Goal: Browse casually: Explore the website without a specific task or goal

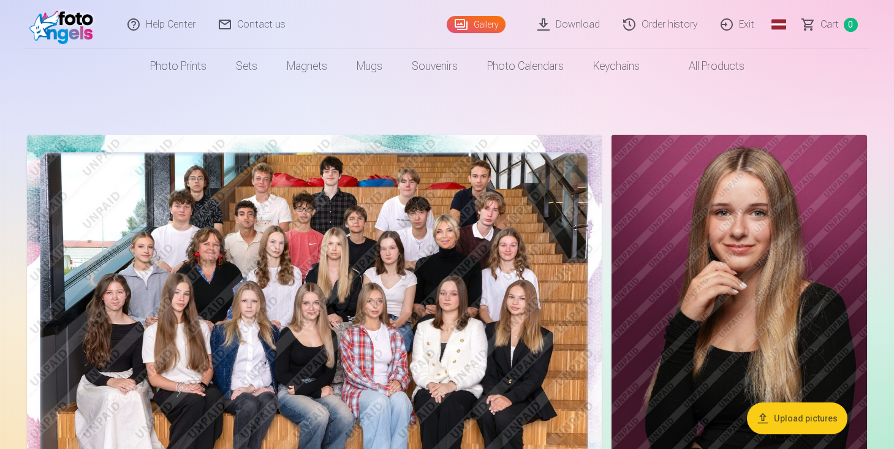
click at [703, 202] on img at bounding box center [738, 326] width 255 height 383
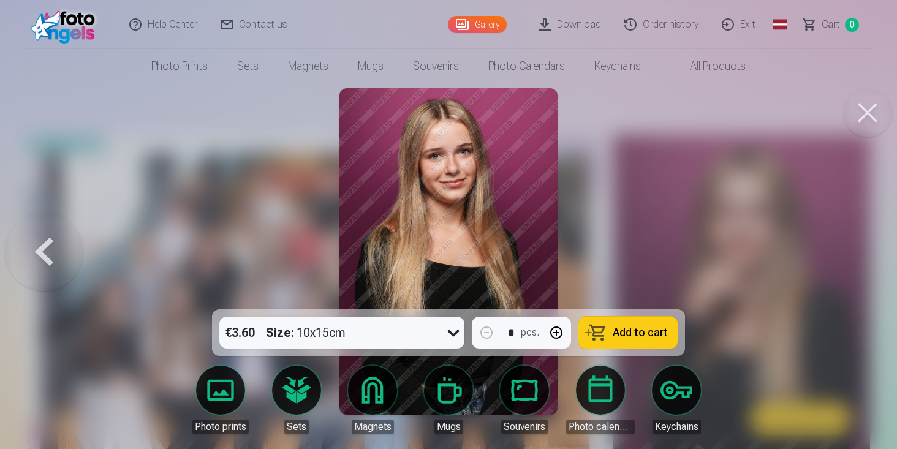
click at [55, 251] on button at bounding box center [44, 251] width 78 height 91
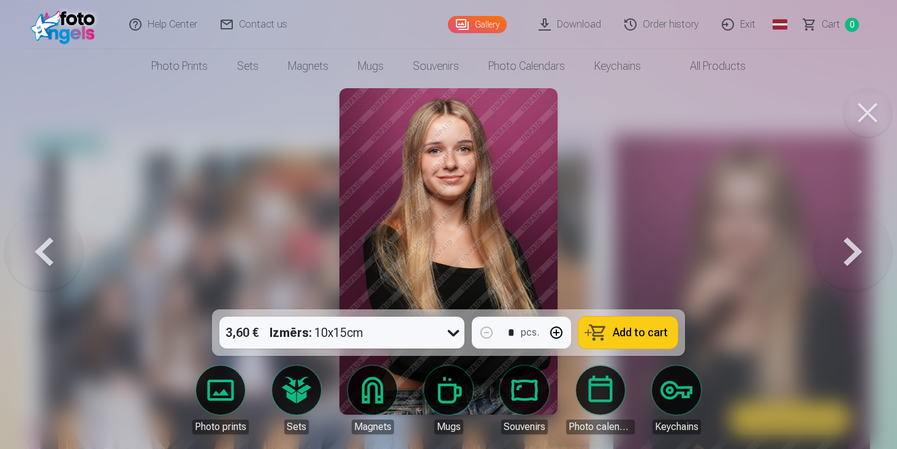
click at [55, 251] on button at bounding box center [44, 251] width 78 height 91
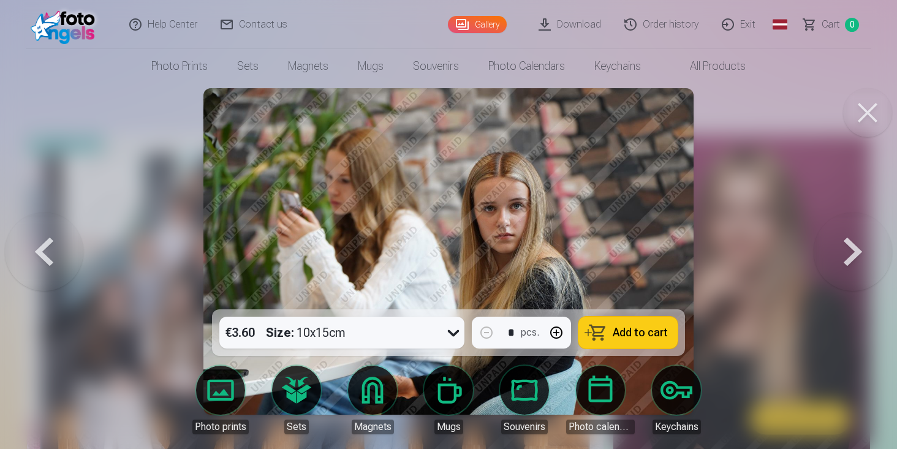
click at [55, 251] on button at bounding box center [44, 251] width 78 height 91
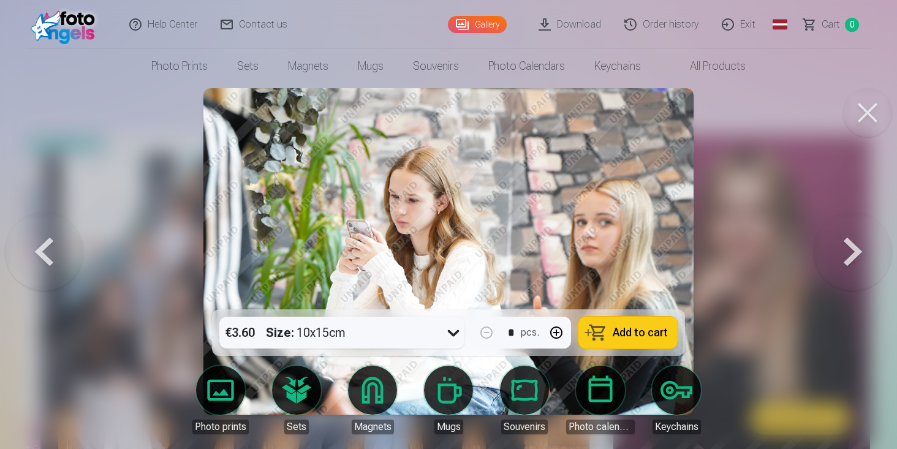
click at [55, 251] on button at bounding box center [44, 251] width 78 height 91
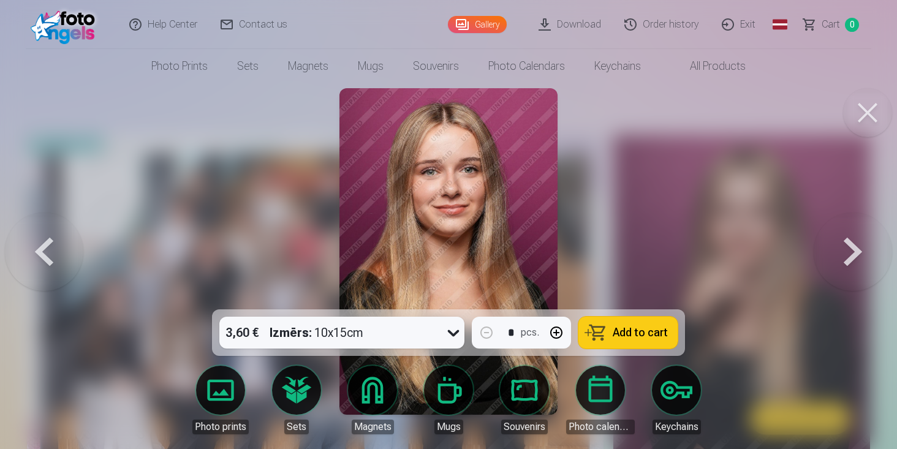
click at [55, 251] on button at bounding box center [44, 251] width 78 height 91
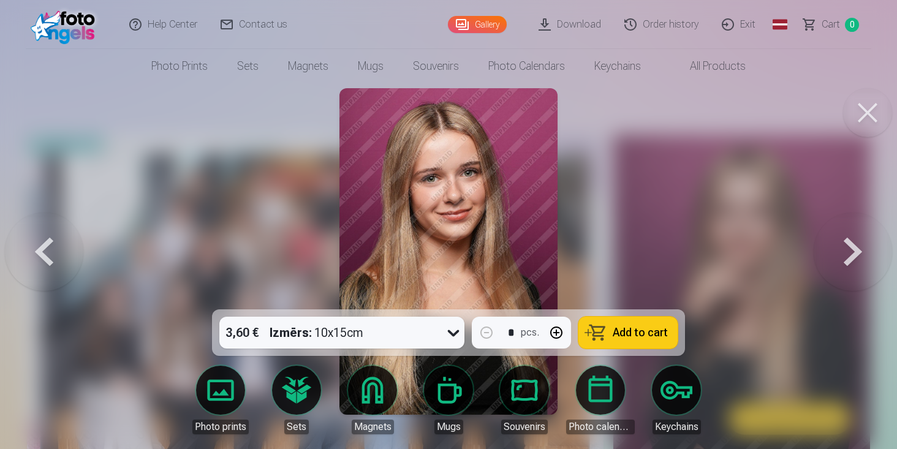
click at [55, 251] on button at bounding box center [44, 251] width 78 height 91
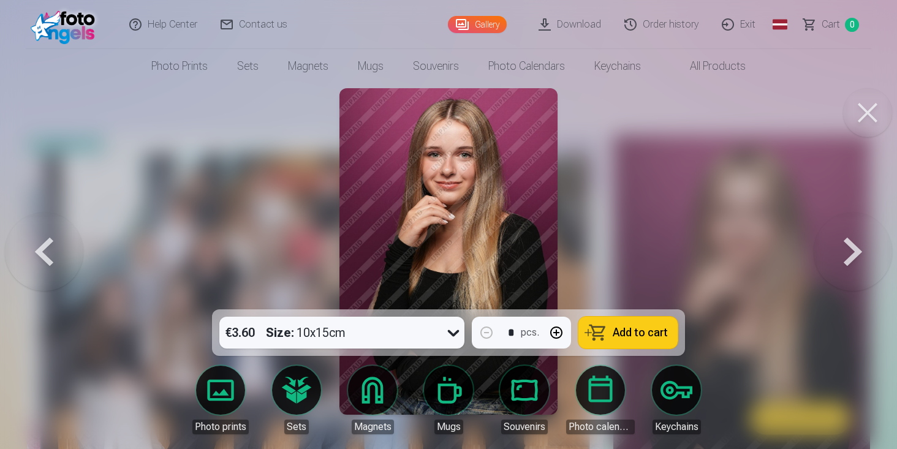
click at [55, 251] on button at bounding box center [44, 251] width 78 height 91
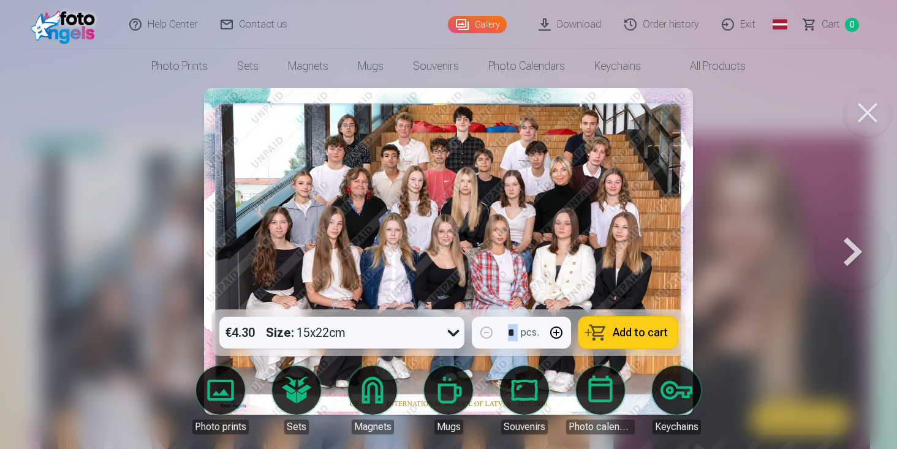
click at [55, 251] on div at bounding box center [448, 224] width 897 height 449
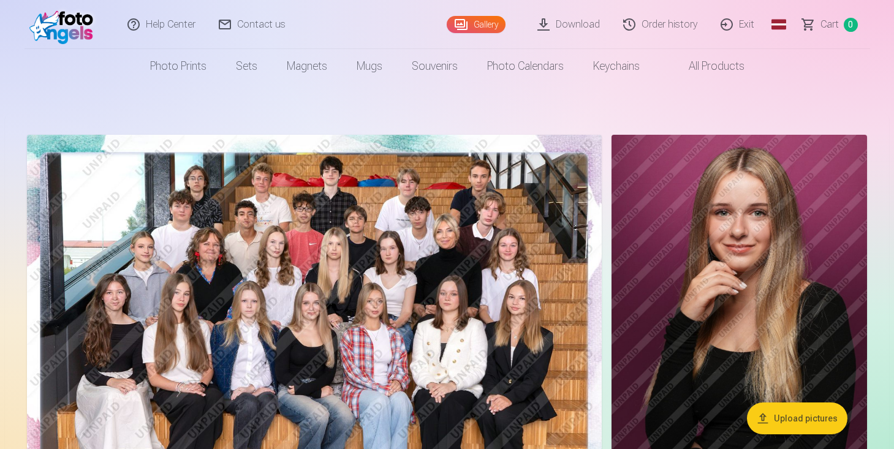
click at [400, 230] on img at bounding box center [314, 326] width 575 height 383
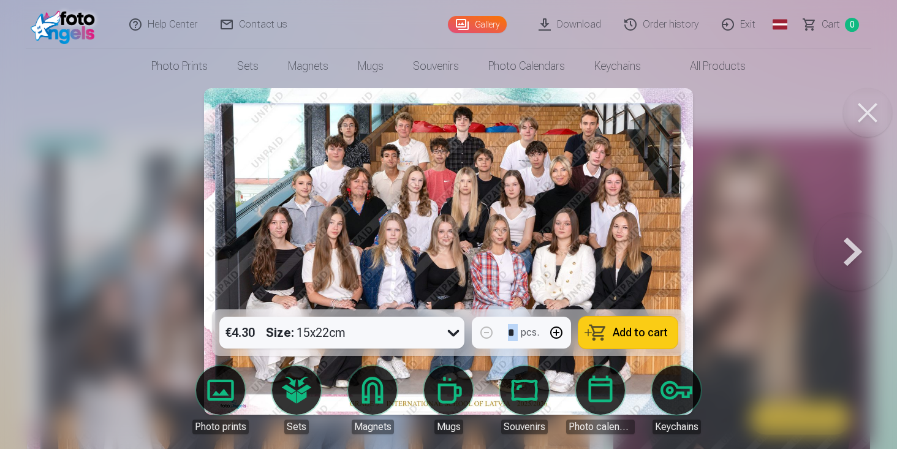
click at [519, 294] on img at bounding box center [448, 251] width 489 height 326
click at [510, 322] on div "* pcs." at bounding box center [521, 333] width 99 height 32
click at [510, 332] on div "* pcs." at bounding box center [521, 333] width 99 height 32
